Goal: Task Accomplishment & Management: Use online tool/utility

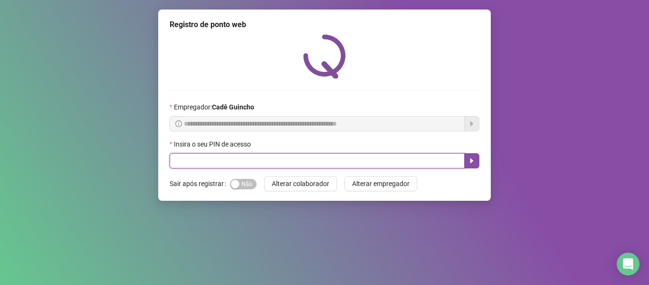
click at [229, 155] on input "text" at bounding box center [317, 160] width 295 height 15
type input "*"
click at [246, 166] on input "text" at bounding box center [317, 160] width 295 height 15
type input "*"
type input "*****"
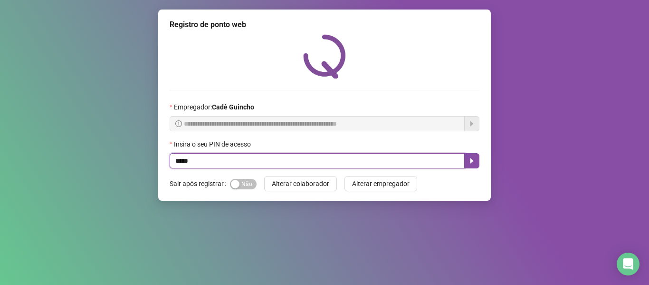
click at [261, 162] on input "*****" at bounding box center [317, 160] width 295 height 15
click at [316, 161] on input "text" at bounding box center [317, 160] width 295 height 15
type input "*****"
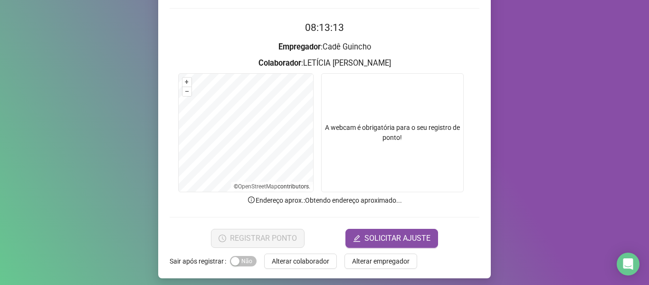
scroll to position [86, 0]
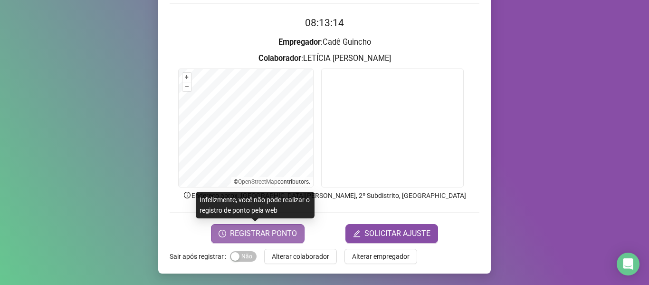
click at [242, 233] on span "REGISTRAR PONTO" at bounding box center [263, 233] width 67 height 11
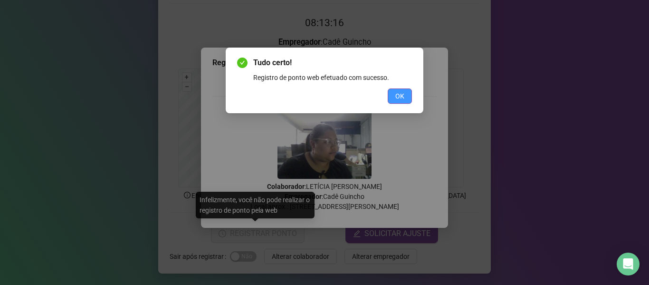
click at [393, 102] on button "OK" at bounding box center [400, 95] width 24 height 15
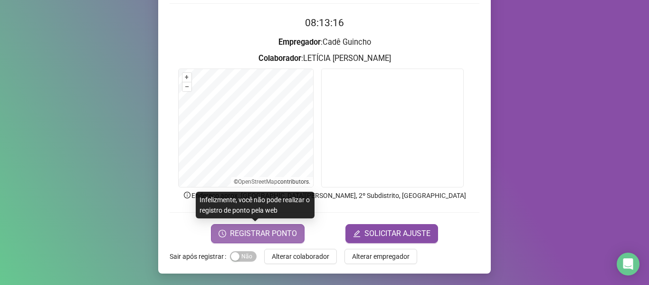
click at [266, 230] on span "REGISTRAR PONTO" at bounding box center [263, 233] width 67 height 11
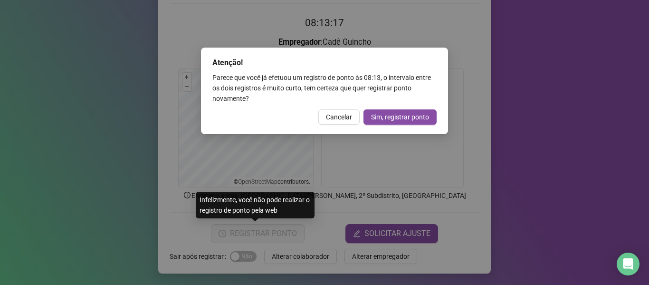
click at [340, 125] on div "Atenção! Parece que você já efetuou um registro de ponto às 08:13 , o intervalo…" at bounding box center [324, 91] width 247 height 86
click at [342, 117] on span "Cancelar" at bounding box center [339, 117] width 26 height 10
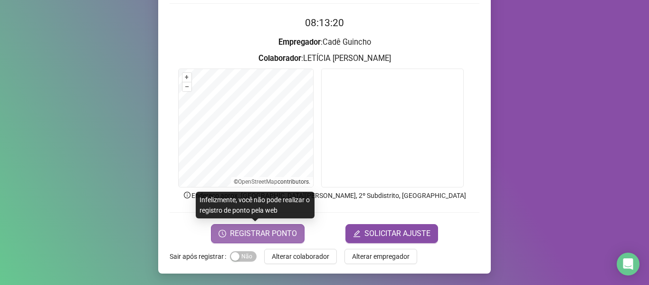
click at [254, 242] on button "REGISTRAR PONTO" at bounding box center [258, 233] width 94 height 19
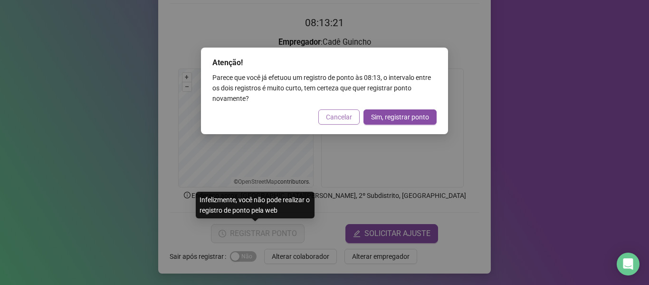
click at [332, 114] on span "Cancelar" at bounding box center [339, 117] width 26 height 10
